Goal: Connect with others: Connect with others

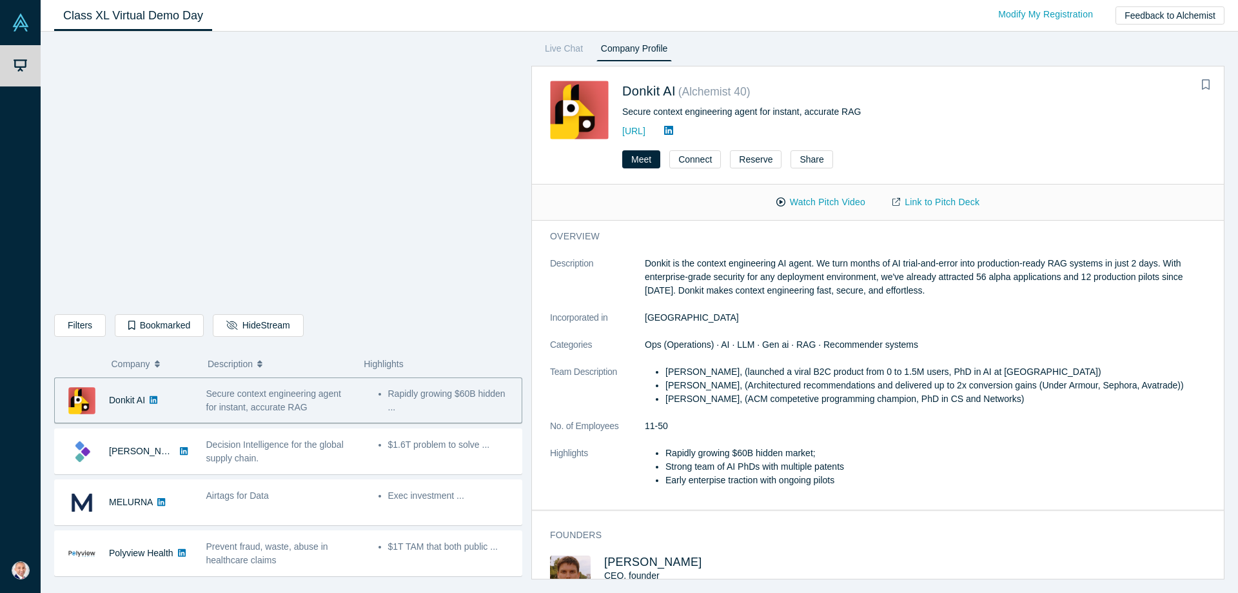
click at [880, 435] on dl "Description Donkit is the context engineering AI agent. We turn months of AI tr…" at bounding box center [878, 379] width 656 height 244
click at [867, 426] on dd "11-50" at bounding box center [925, 426] width 561 height 14
click at [851, 422] on dd "11-50" at bounding box center [925, 426] width 561 height 14
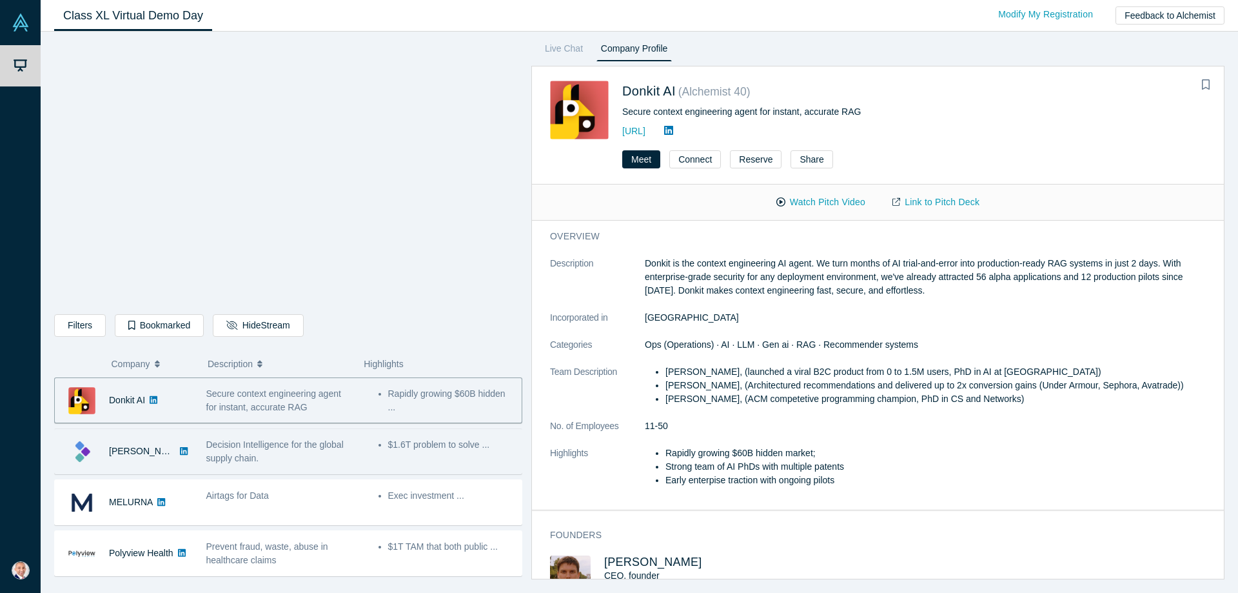
click at [236, 455] on span "Decision Intelligence for the global supply chain." at bounding box center [274, 451] width 137 height 24
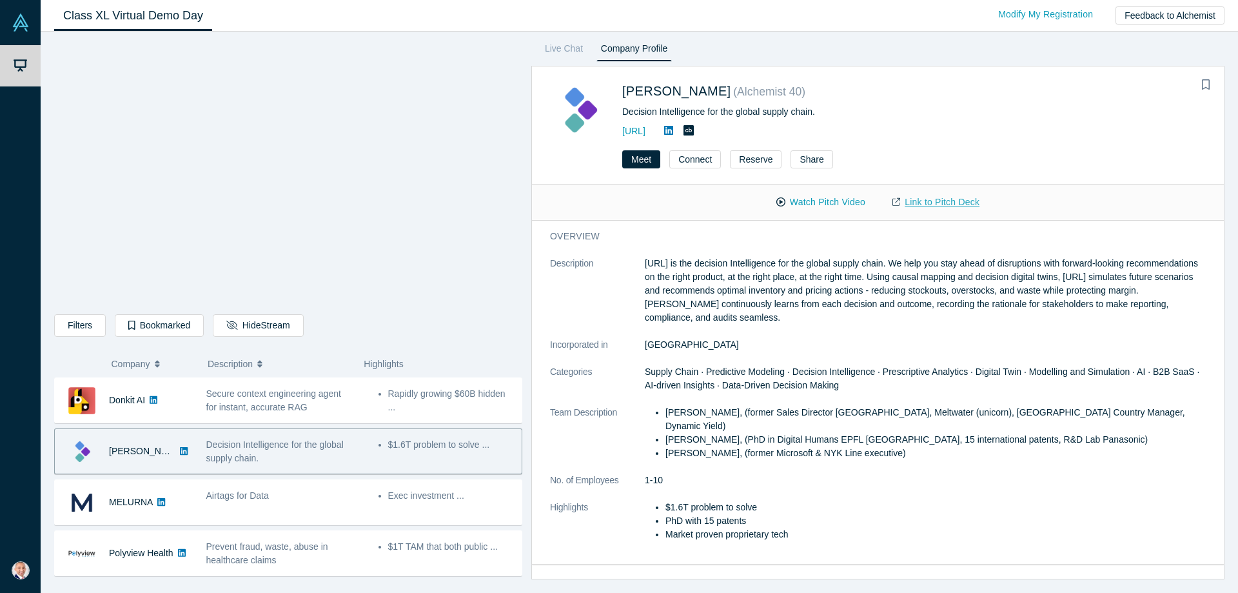
click at [939, 206] on link "Link to Pitch Deck" at bounding box center [936, 202] width 114 height 23
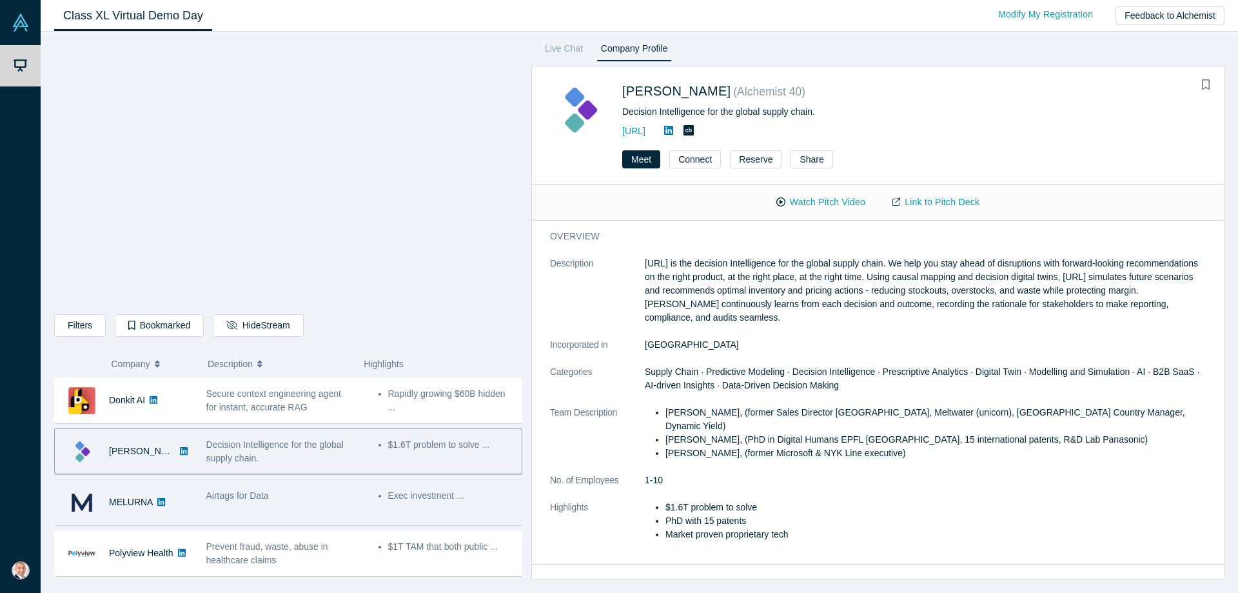
click at [286, 499] on div "Airtags for Data" at bounding box center [280, 496] width 148 height 14
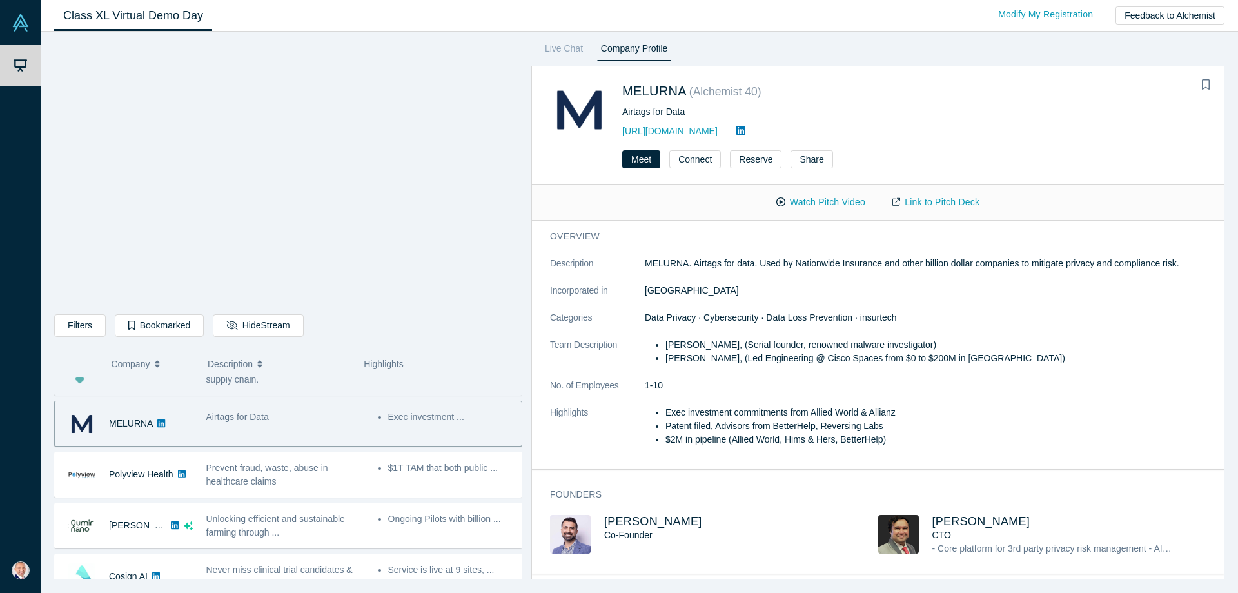
scroll to position [123, 0]
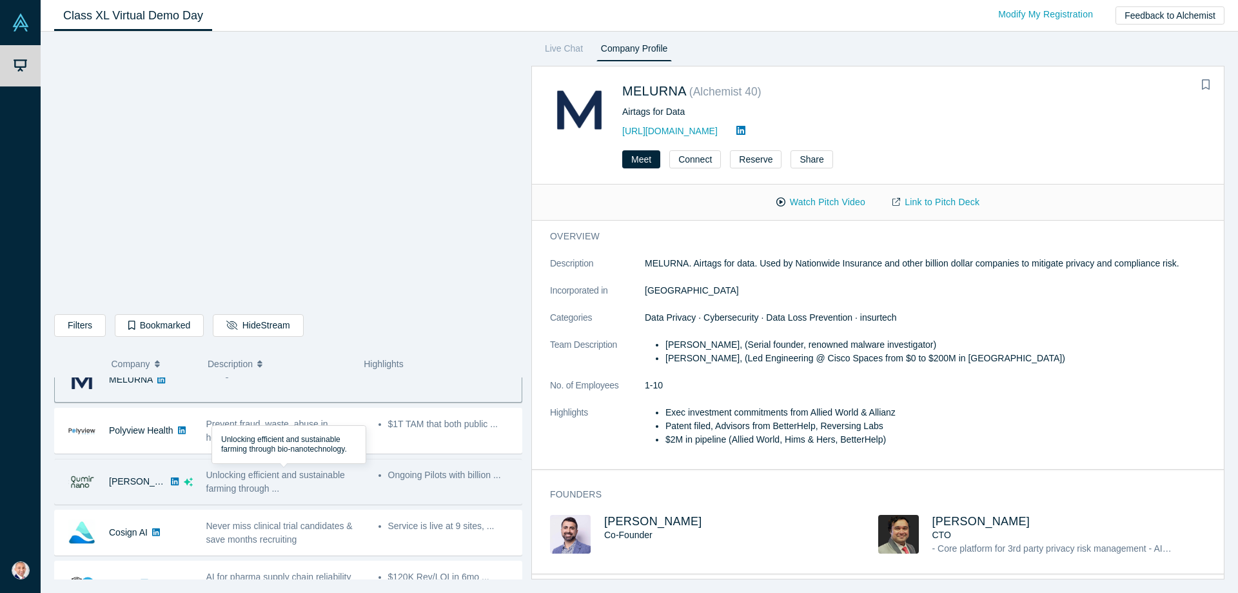
click at [223, 491] on span "Unlocking efficient and sustainable farming through ..." at bounding box center [275, 482] width 139 height 24
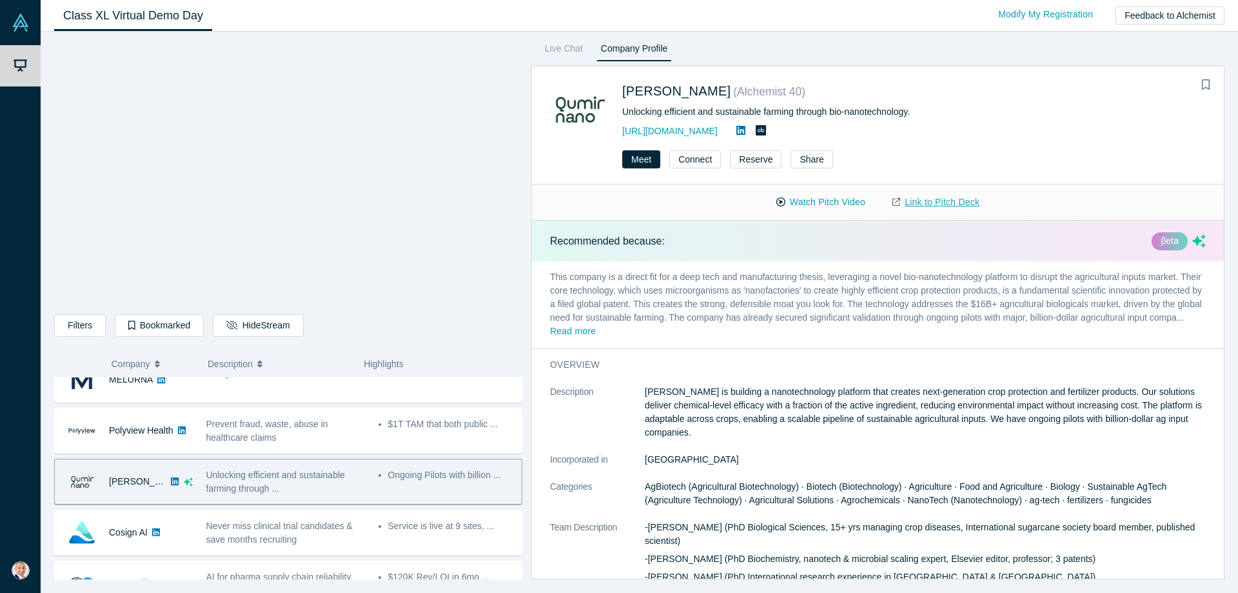
click at [956, 199] on link "Link to Pitch Deck" at bounding box center [936, 202] width 114 height 23
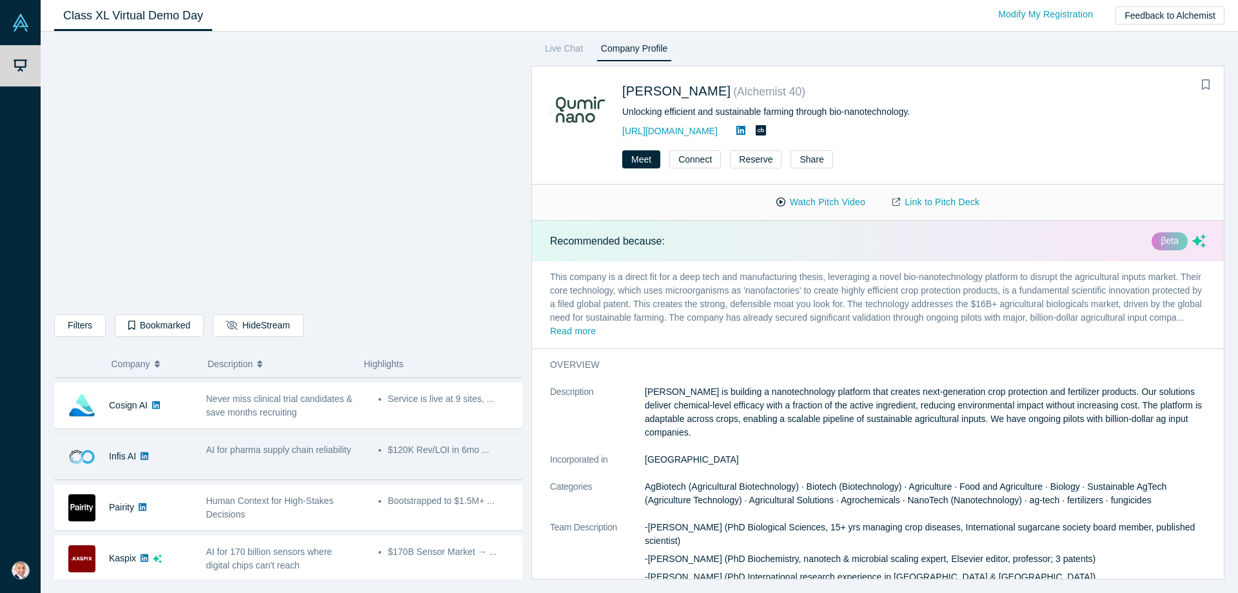
scroll to position [245, 0]
click at [221, 467] on div "AI for pharma supply chain reliability" at bounding box center [279, 461] width 161 height 41
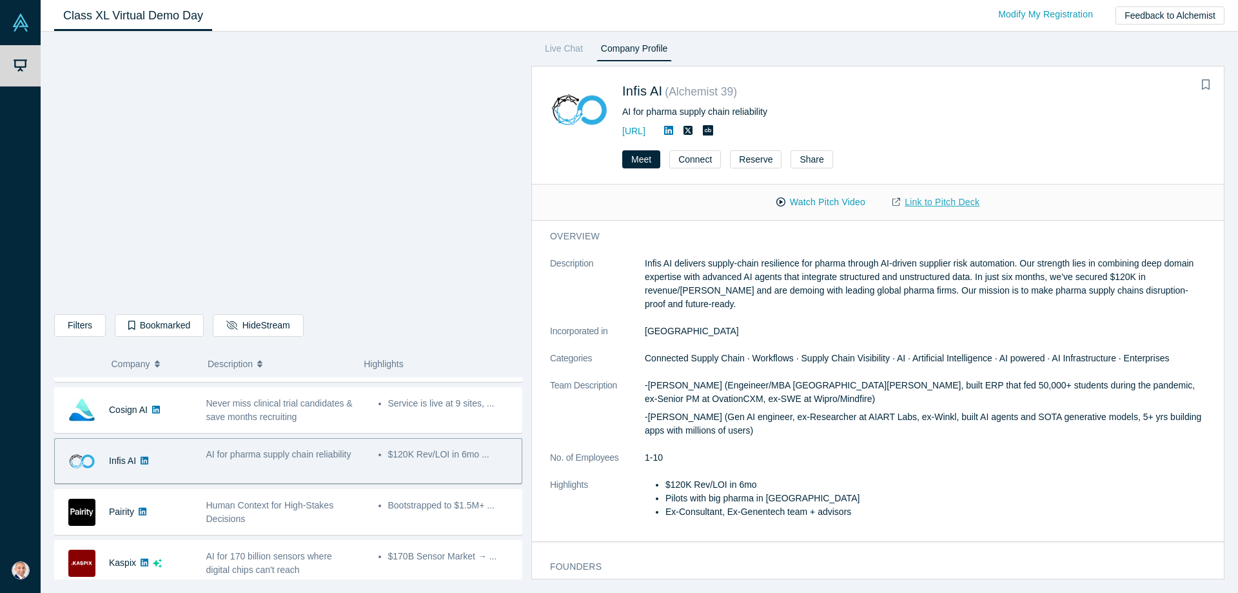
click at [930, 204] on link "Link to Pitch Deck" at bounding box center [936, 202] width 114 height 23
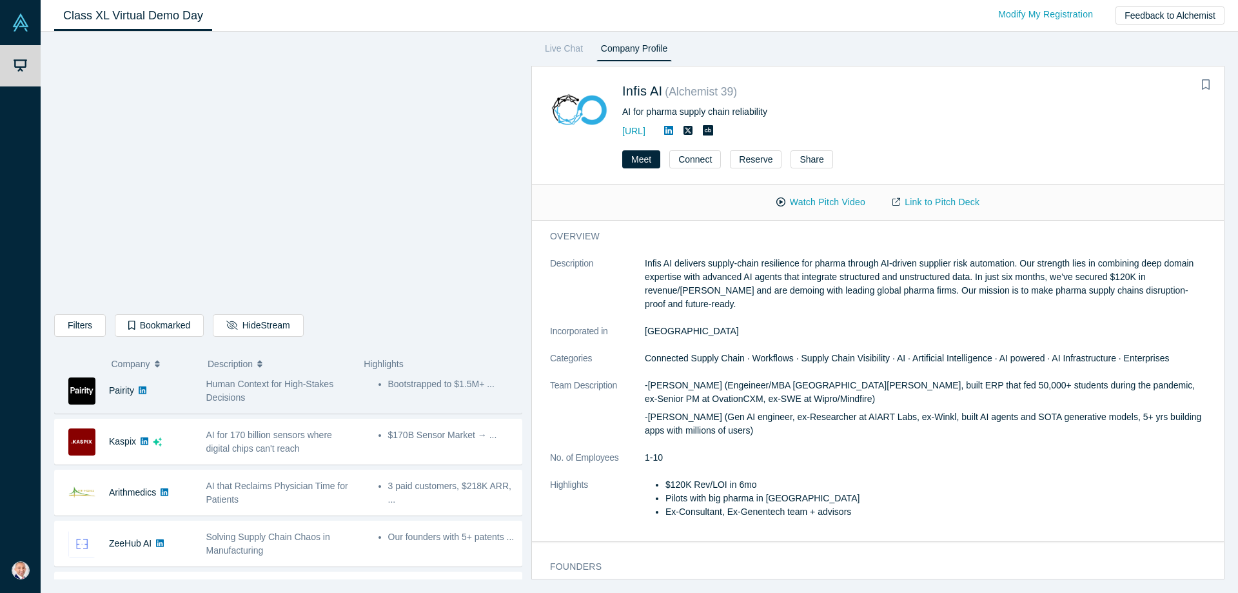
scroll to position [368, 0]
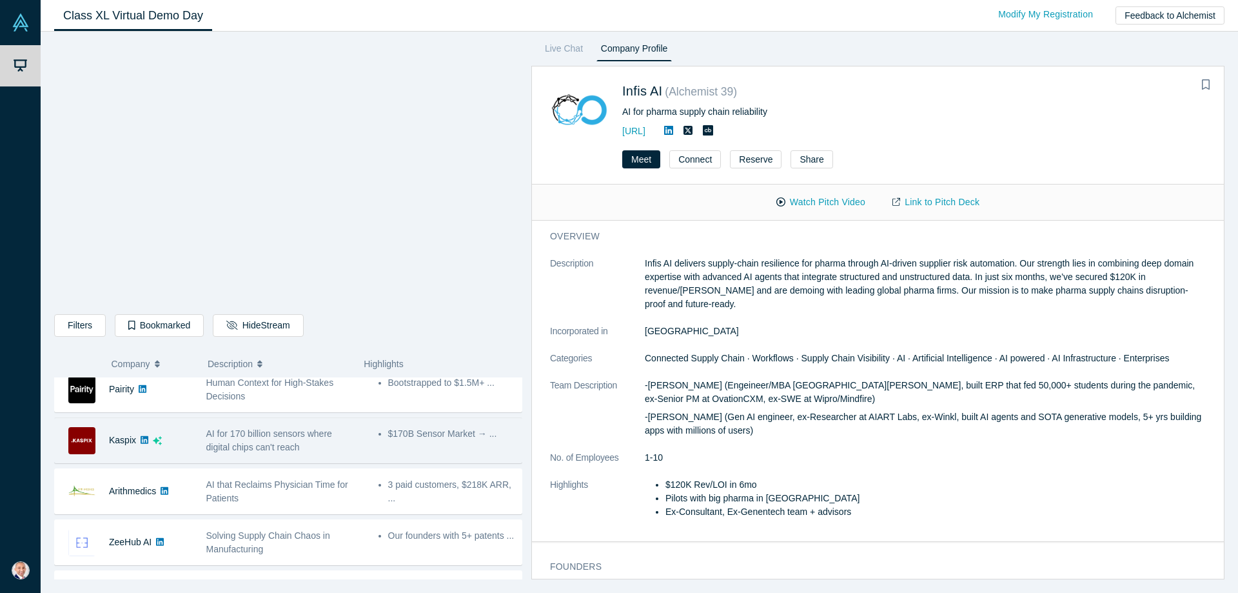
click at [362, 439] on div "$170B Sensor Market → ..." at bounding box center [441, 440] width 161 height 41
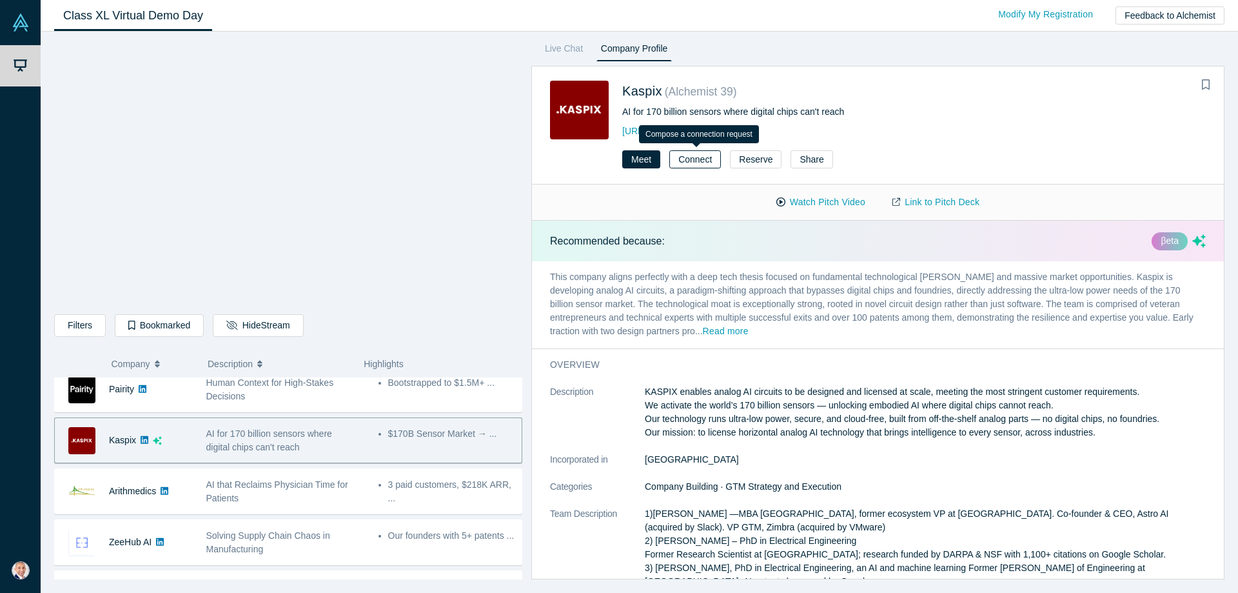
click at [690, 159] on button "Connect" at bounding box center [695, 159] width 52 height 18
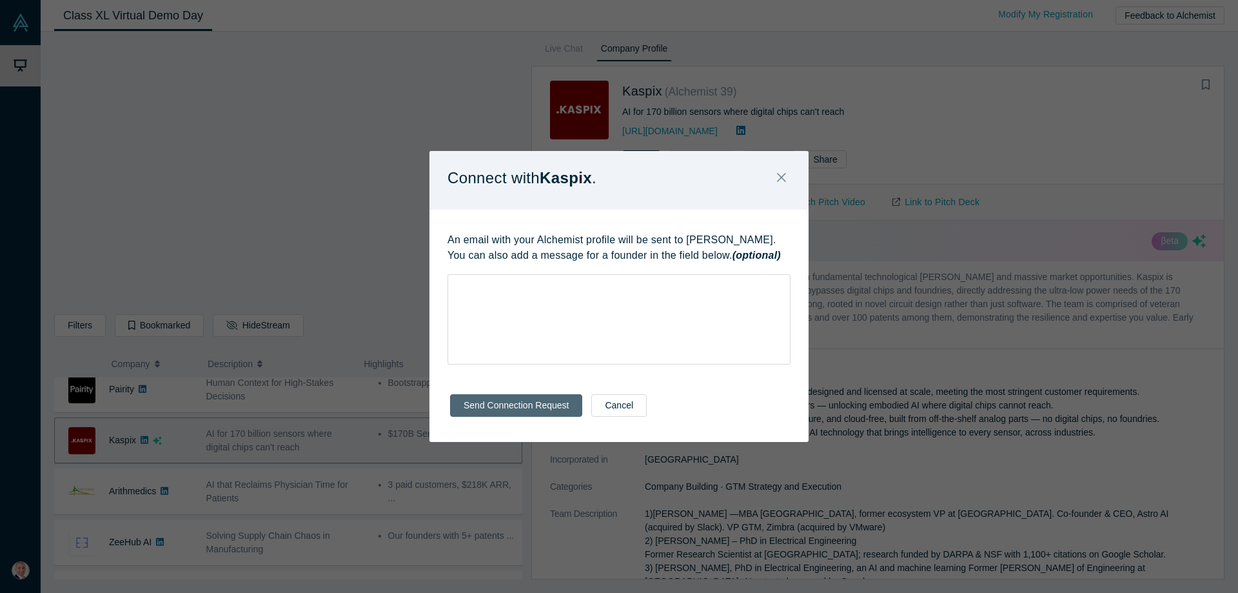
drag, startPoint x: 542, startPoint y: 407, endPoint x: 550, endPoint y: 405, distance: 8.6
click at [543, 407] on button "Send Connection Request" at bounding box center [516, 405] width 132 height 23
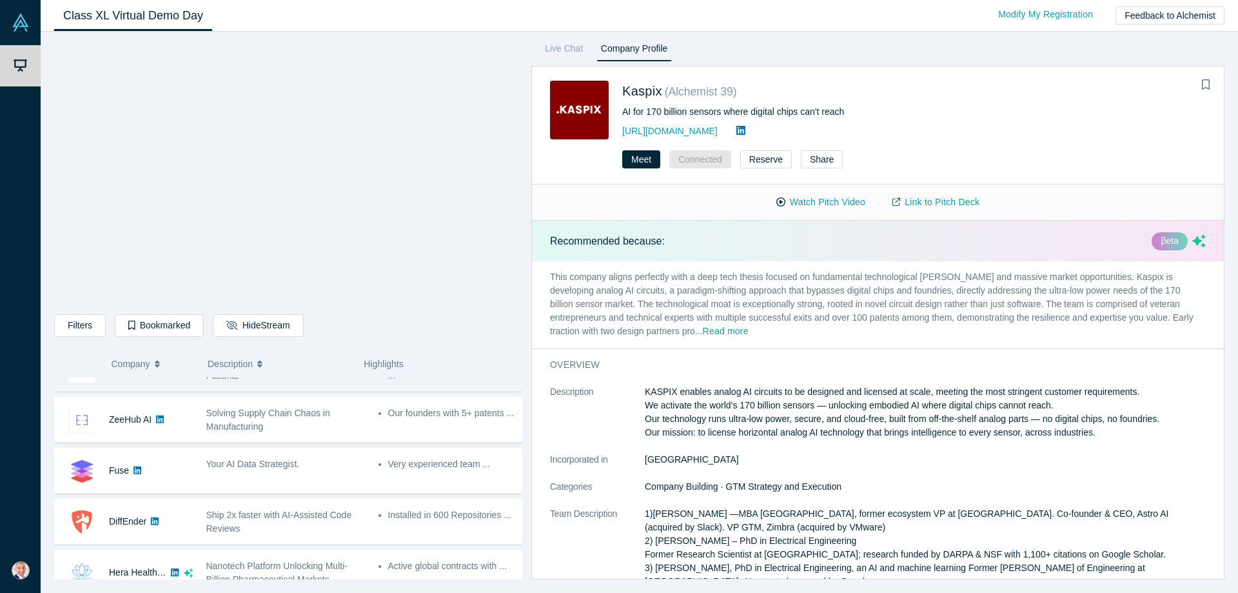
scroll to position [613, 0]
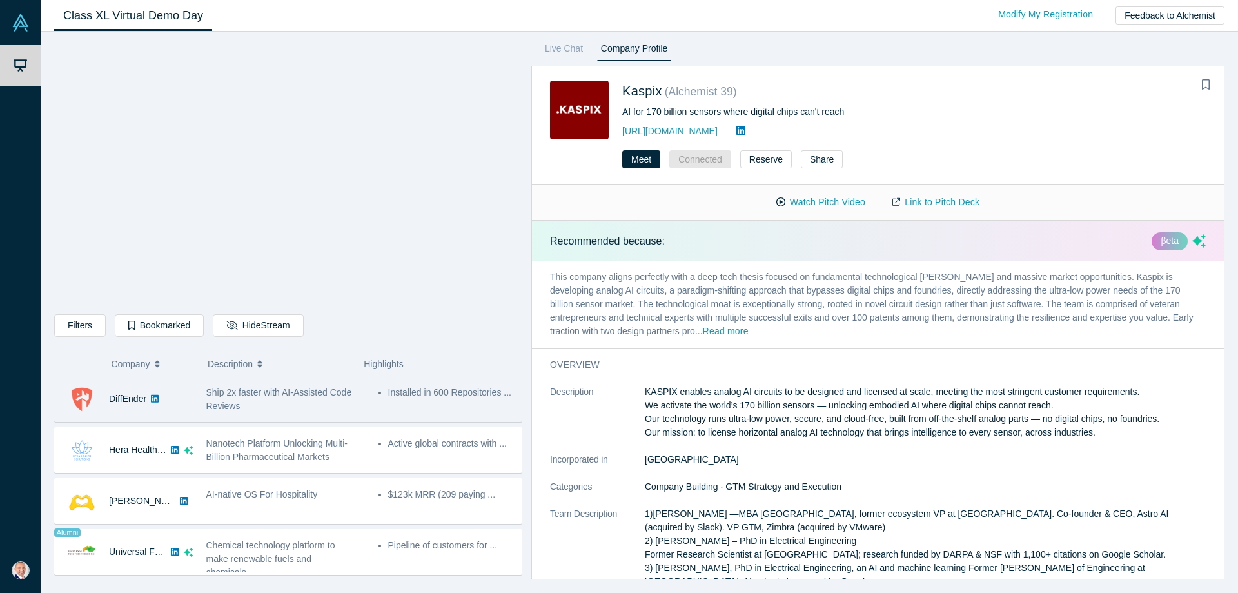
click at [332, 390] on span "Ship 2x faster with AI-Assisted Code Reviews" at bounding box center [279, 399] width 146 height 24
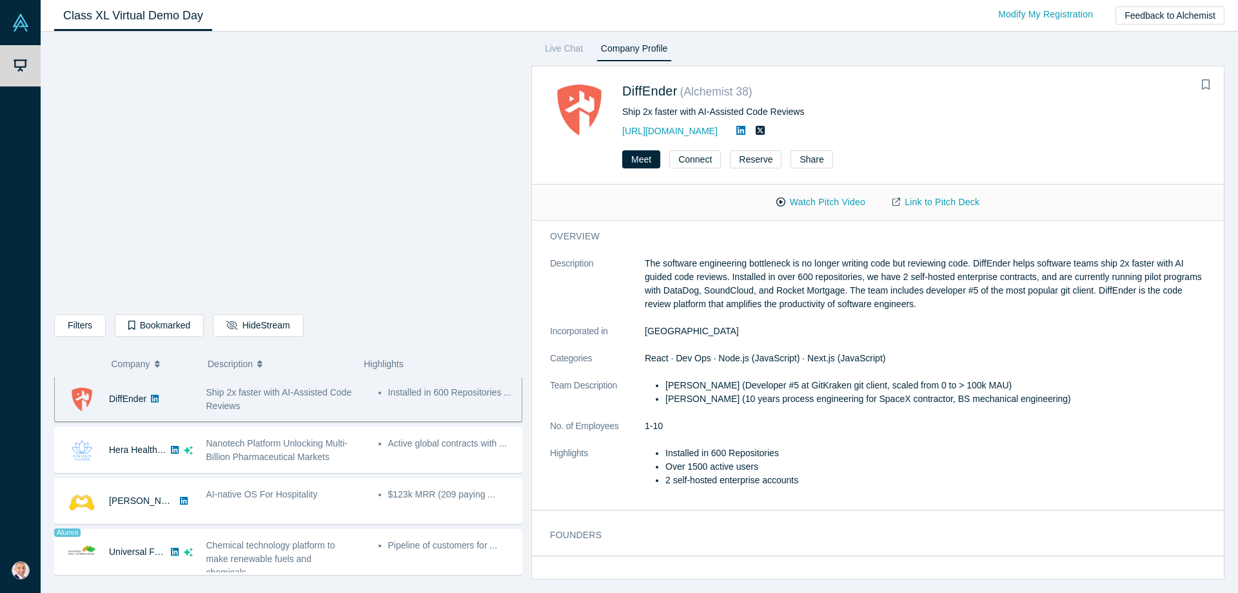
scroll to position [611, 0]
click at [929, 204] on link "Link to Pitch Deck" at bounding box center [936, 202] width 114 height 23
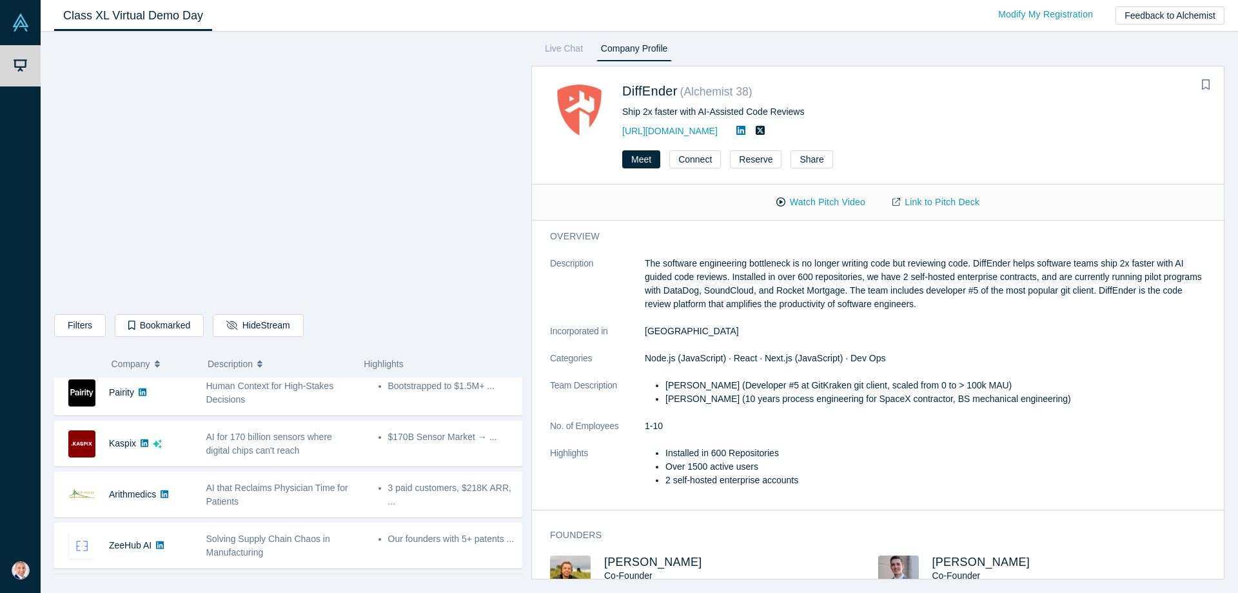
scroll to position [244, 0]
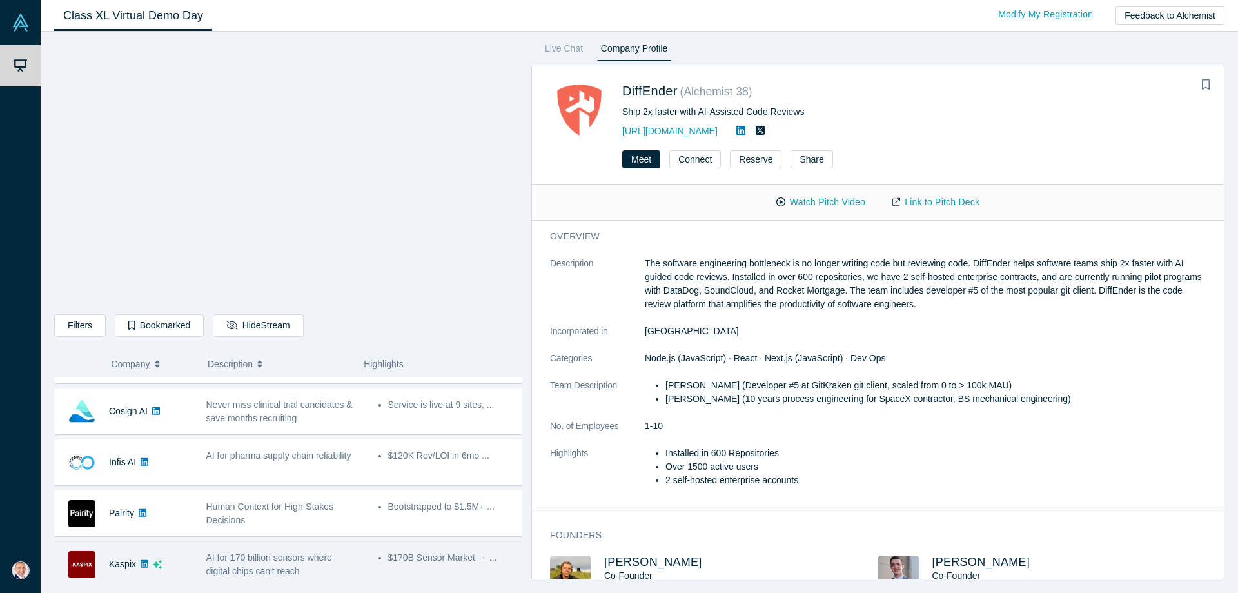
click at [288, 557] on span "AI for 170 billion sensors where digital chips can't reach" at bounding box center [269, 564] width 126 height 24
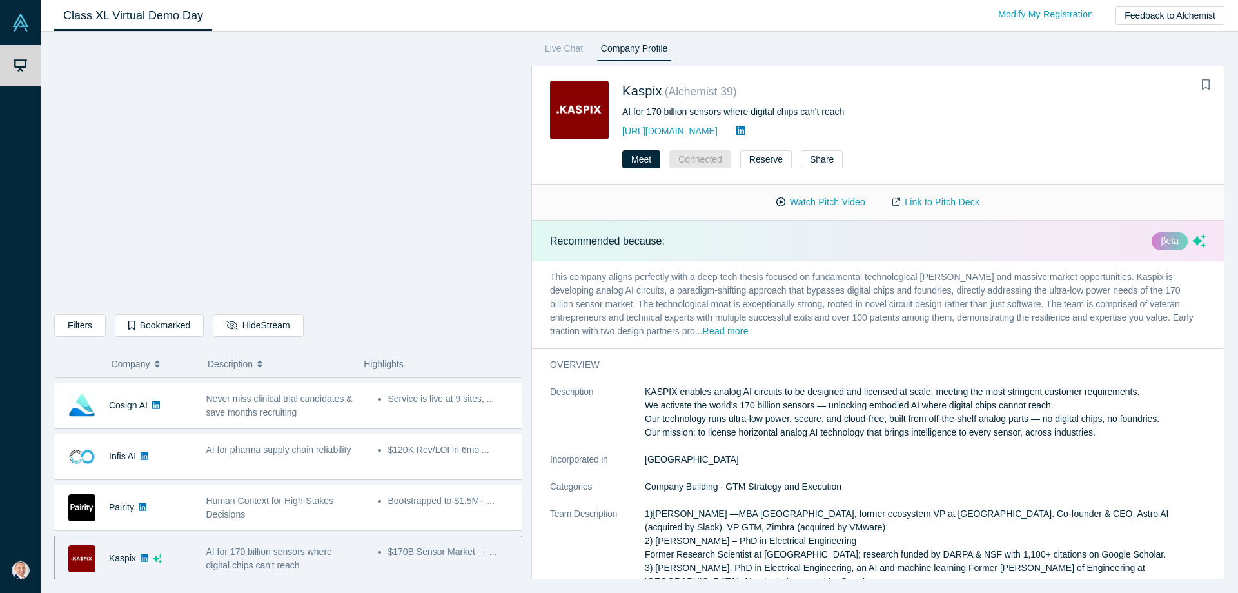
scroll to position [252, 0]
click at [981, 324] on p "This company aligns perfectly with a deep tech thesis focused on fundamental te…" at bounding box center [878, 304] width 692 height 87
click at [946, 195] on link "Link to Pitch Deck" at bounding box center [936, 202] width 114 height 23
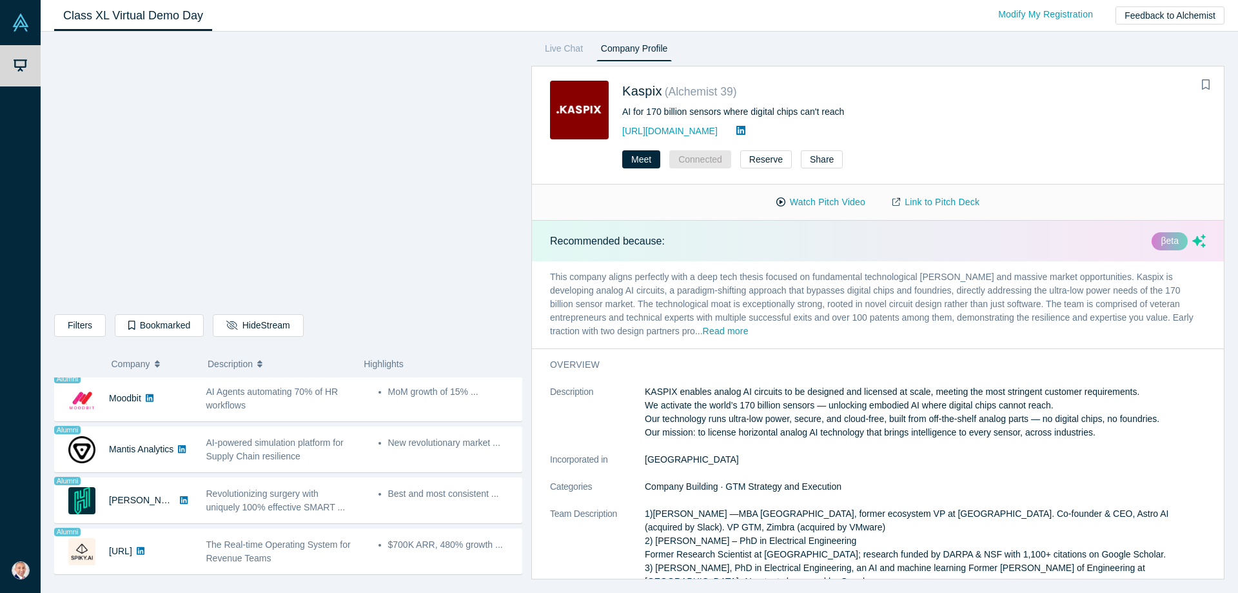
scroll to position [917, 0]
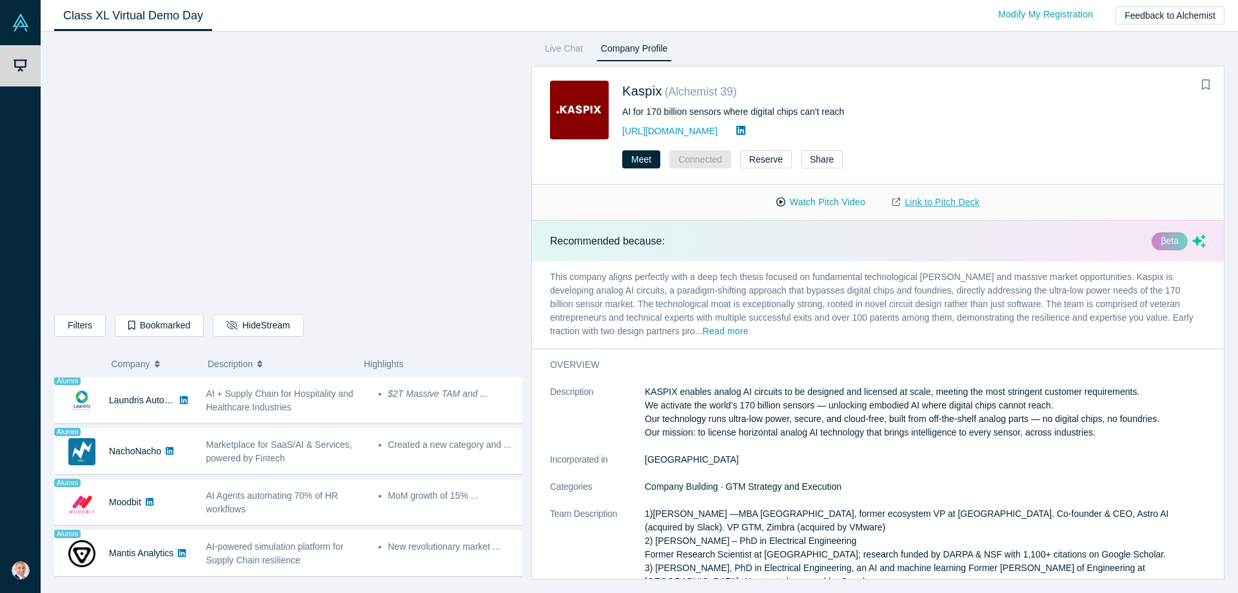
click at [917, 199] on link "Link to Pitch Deck" at bounding box center [936, 202] width 114 height 23
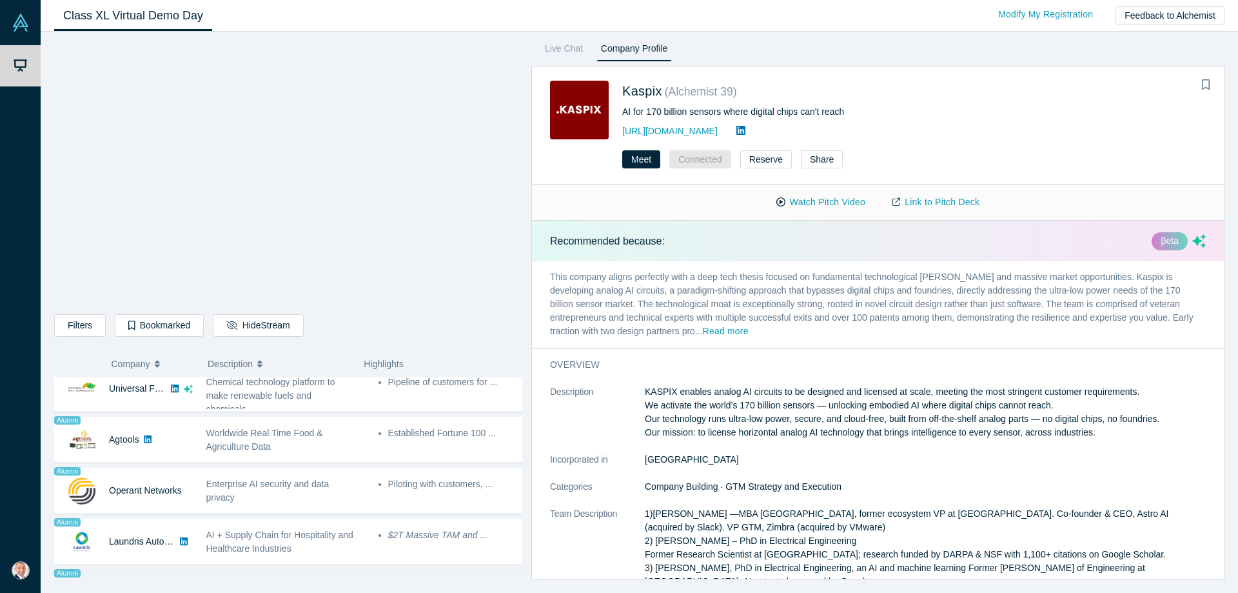
scroll to position [653, 0]
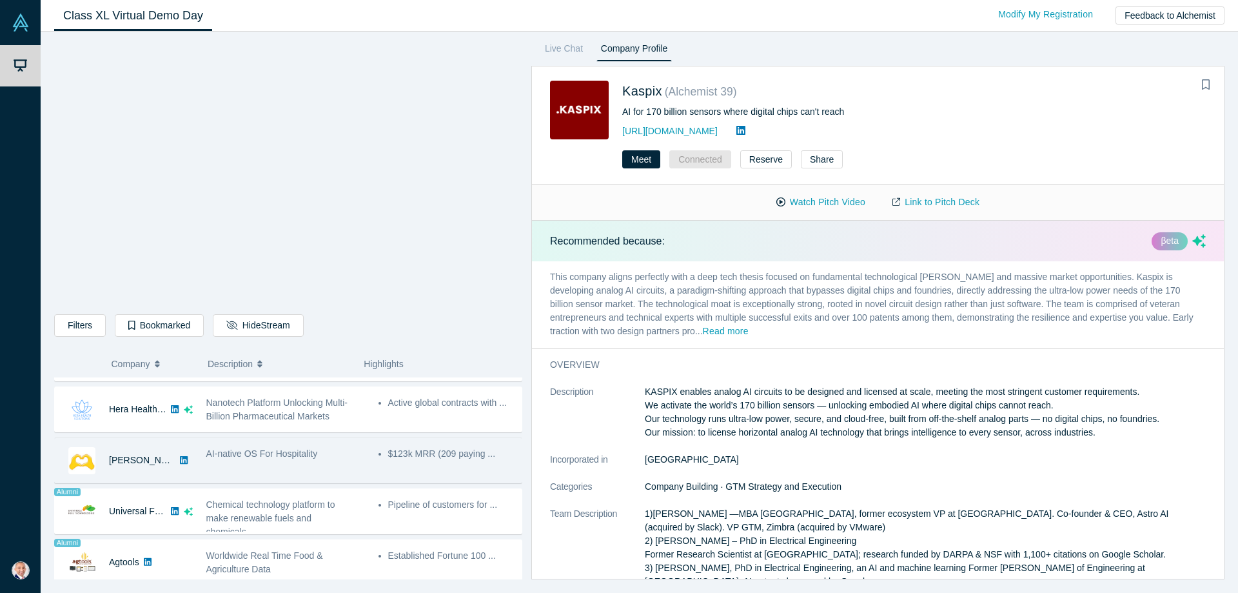
click at [236, 468] on div "AI-native OS For Hospitality" at bounding box center [279, 460] width 161 height 41
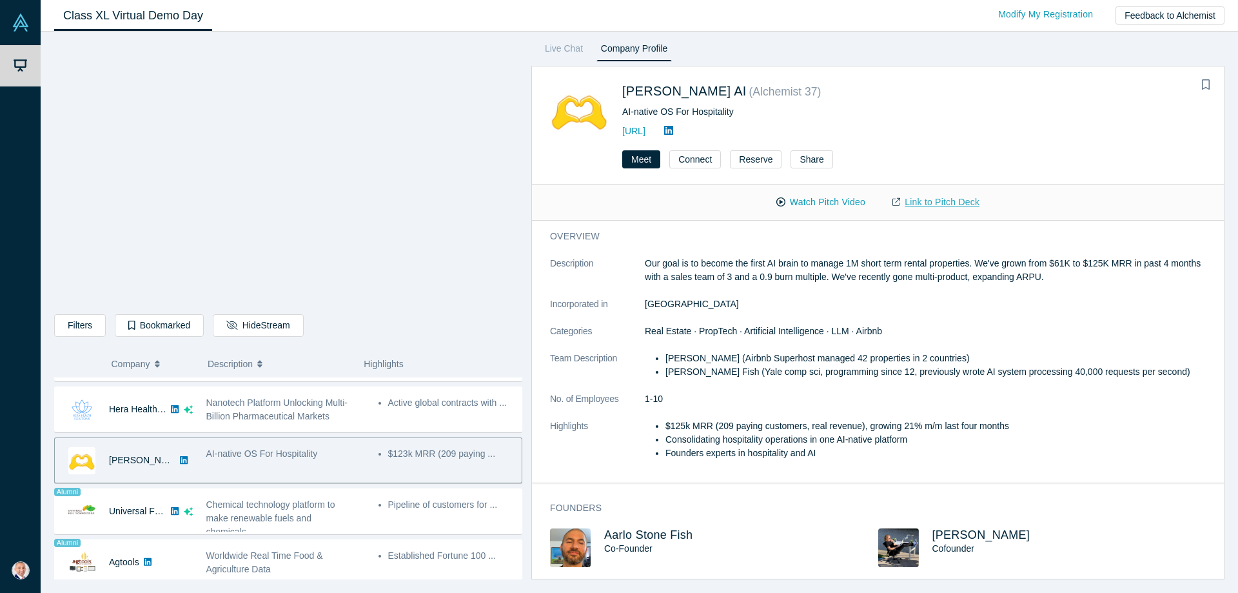
click at [929, 203] on link "Link to Pitch Deck" at bounding box center [936, 202] width 114 height 23
click at [698, 155] on button "Connect" at bounding box center [695, 159] width 52 height 18
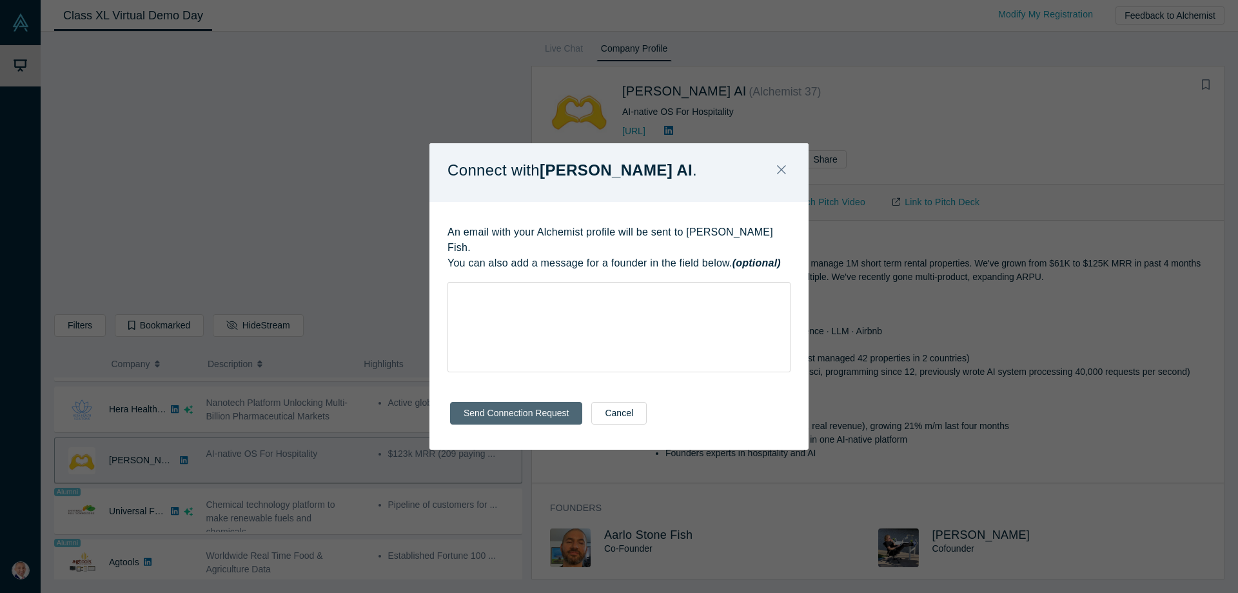
click at [555, 403] on button "Send Connection Request" at bounding box center [516, 413] width 132 height 23
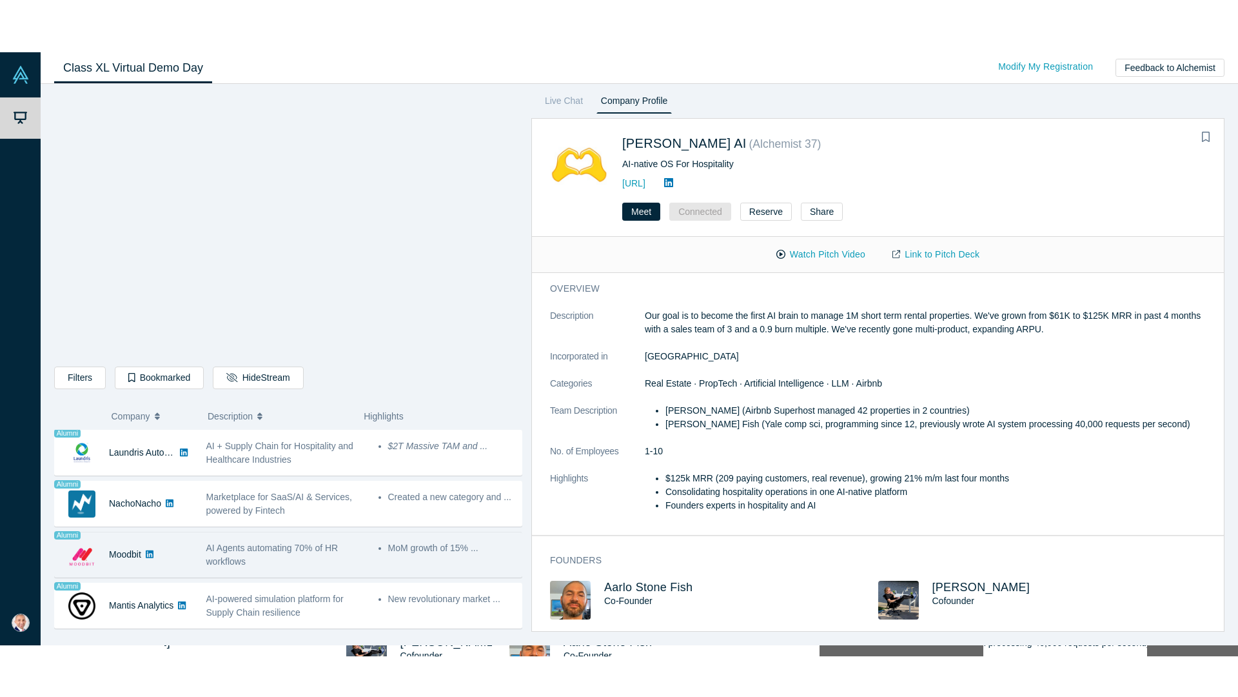
scroll to position [1021, 0]
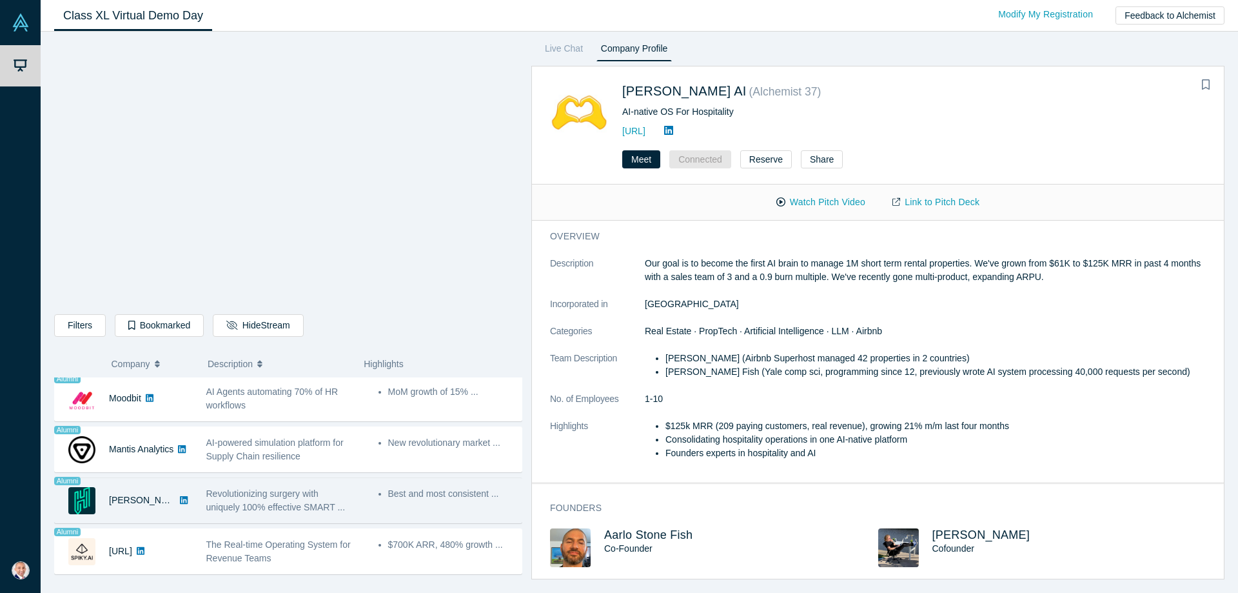
click at [430, 490] on li "Best and most consistent ..." at bounding box center [451, 494] width 127 height 14
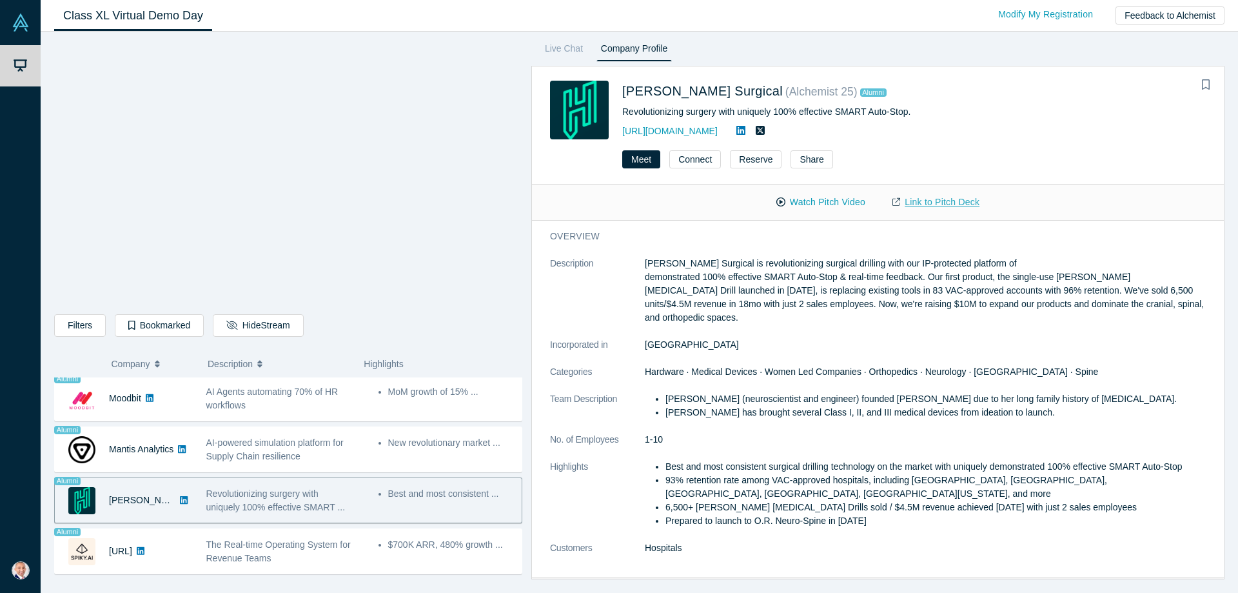
click at [935, 205] on link "Link to Pitch Deck" at bounding box center [936, 202] width 114 height 23
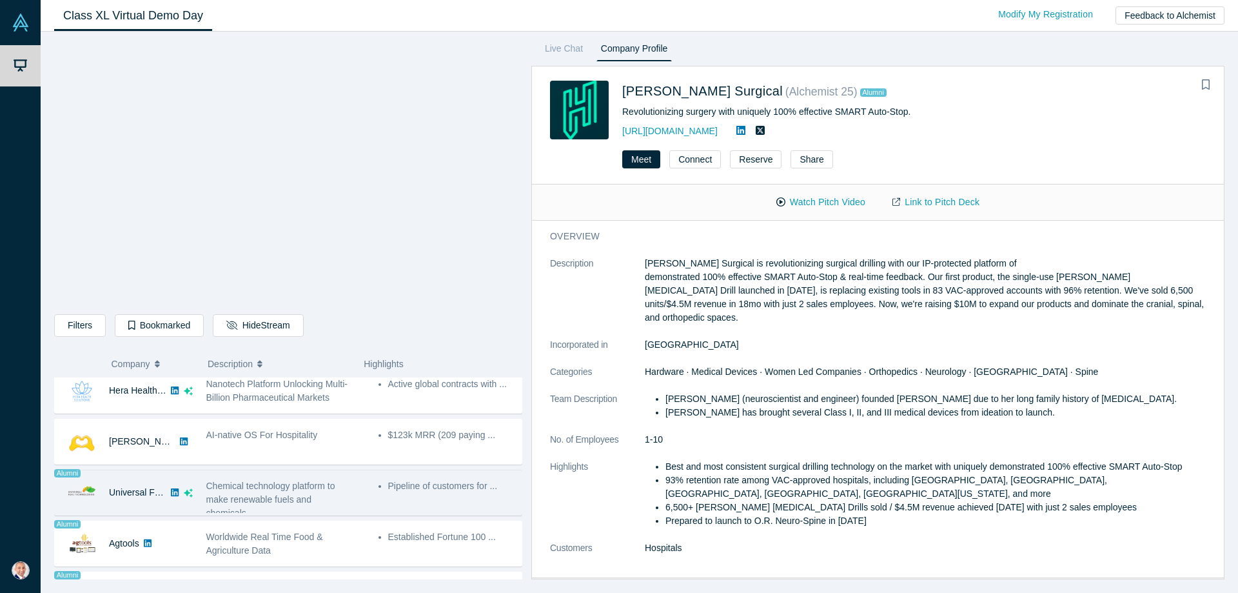
scroll to position [550, 0]
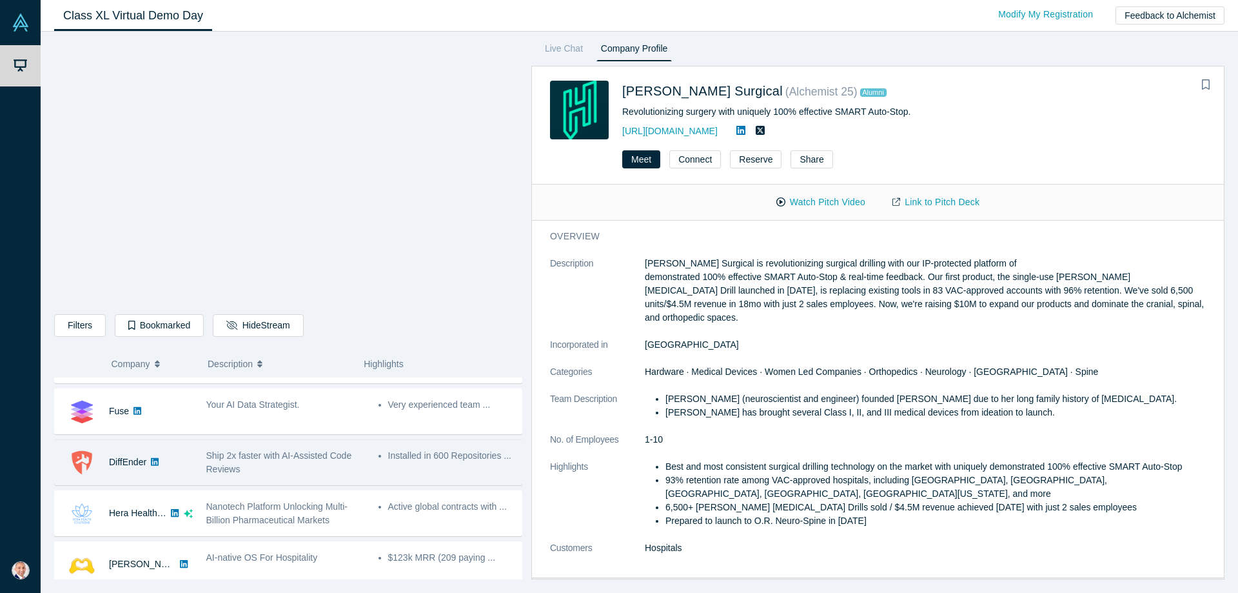
click at [257, 459] on span "Ship 2x faster with AI-Assisted Code Reviews" at bounding box center [279, 462] width 146 height 24
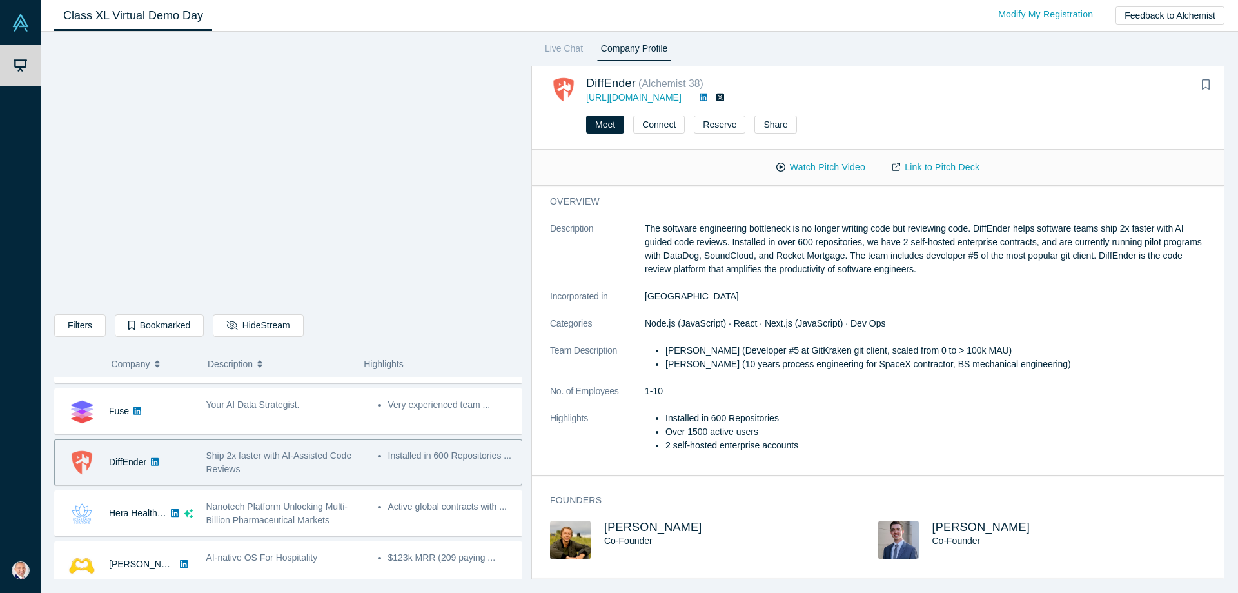
scroll to position [1, 0]
click at [800, 164] on button "Watch Pitch Video" at bounding box center [821, 167] width 116 height 23
